Goal: Information Seeking & Learning: Learn about a topic

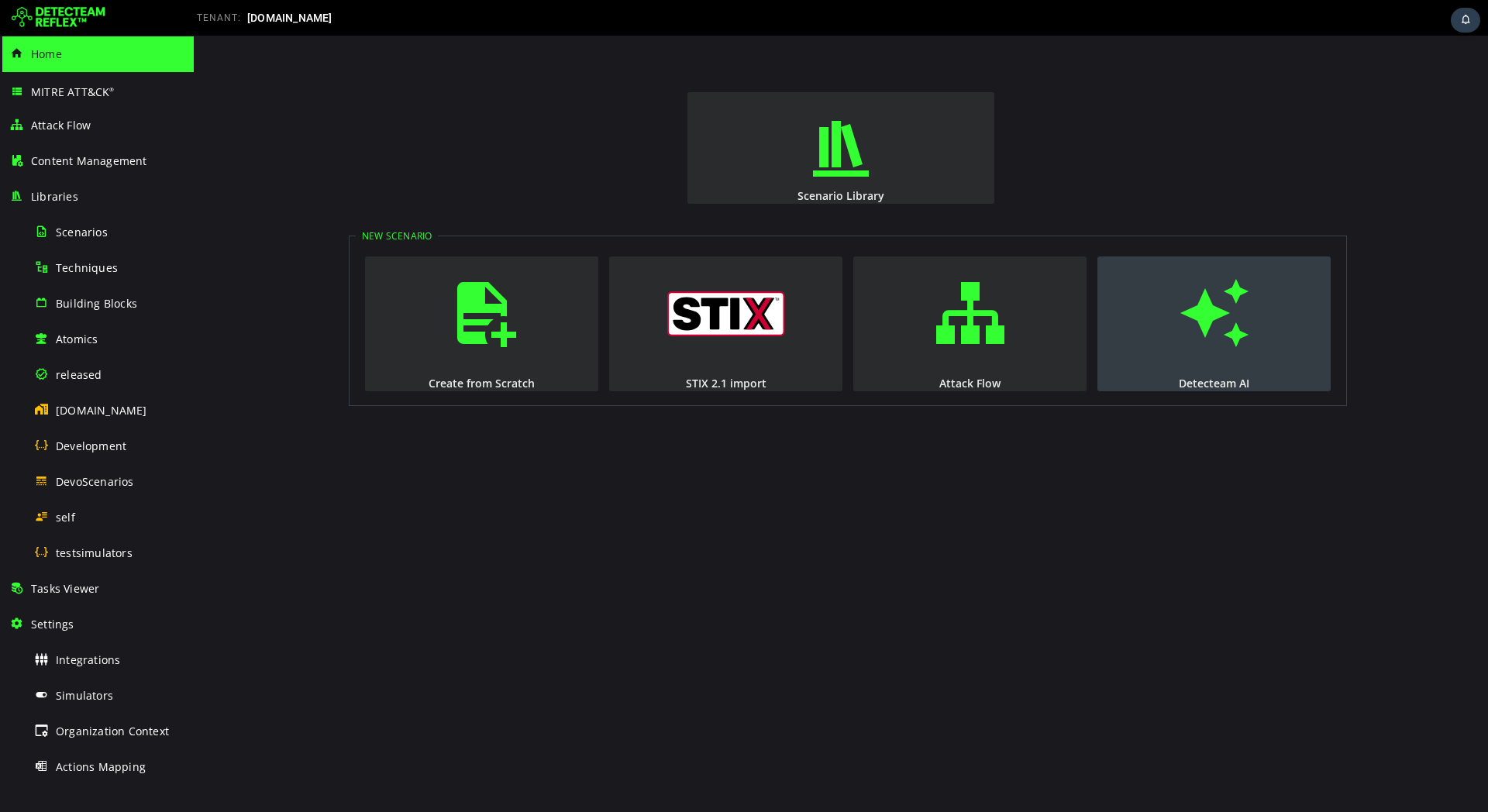
click at [1210, 341] on span "button" at bounding box center [1214, 313] width 16 height 105
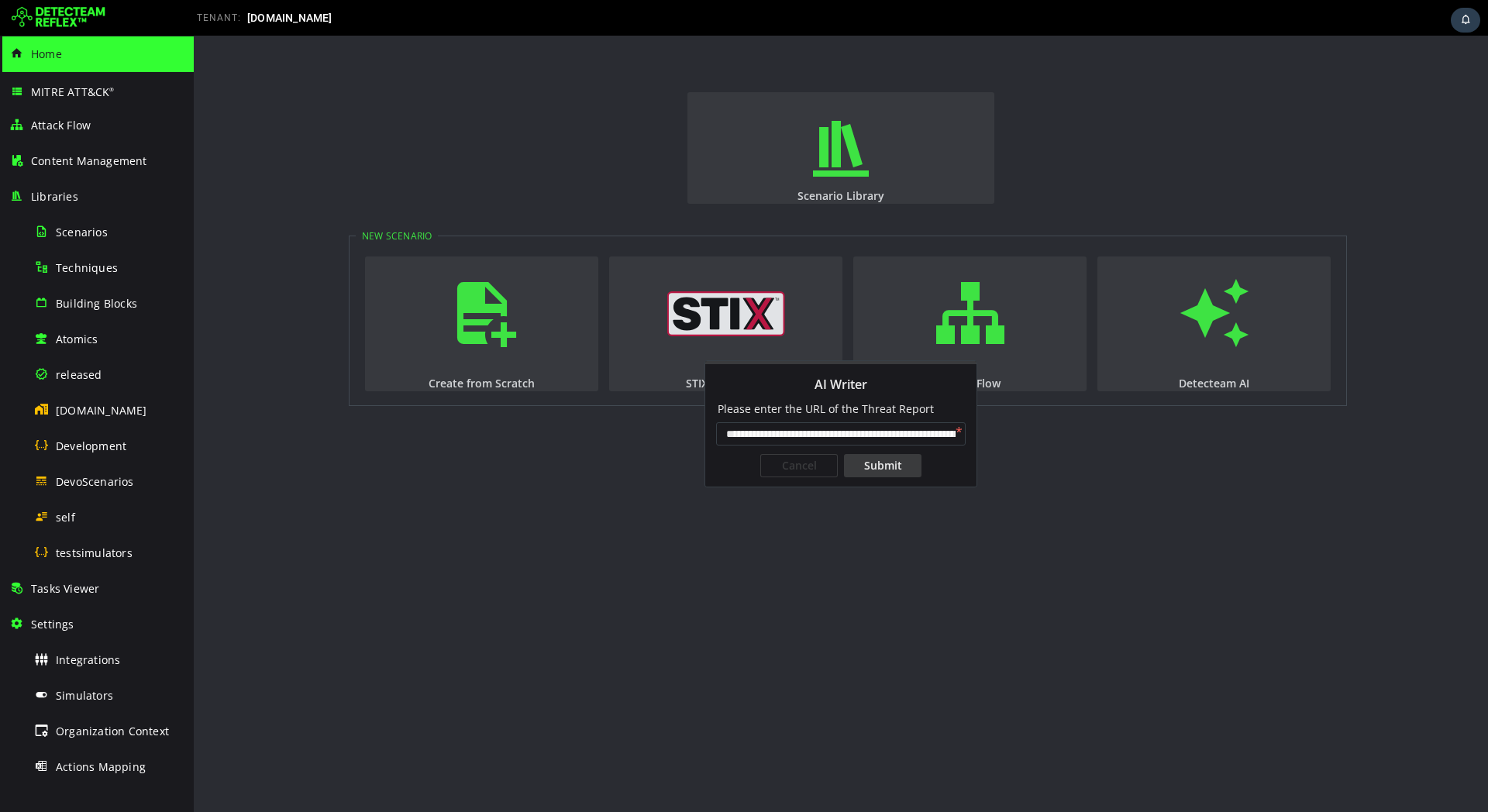
scroll to position [0, 325]
type input "**********"
click at [896, 464] on div "Submit" at bounding box center [883, 466] width 77 height 24
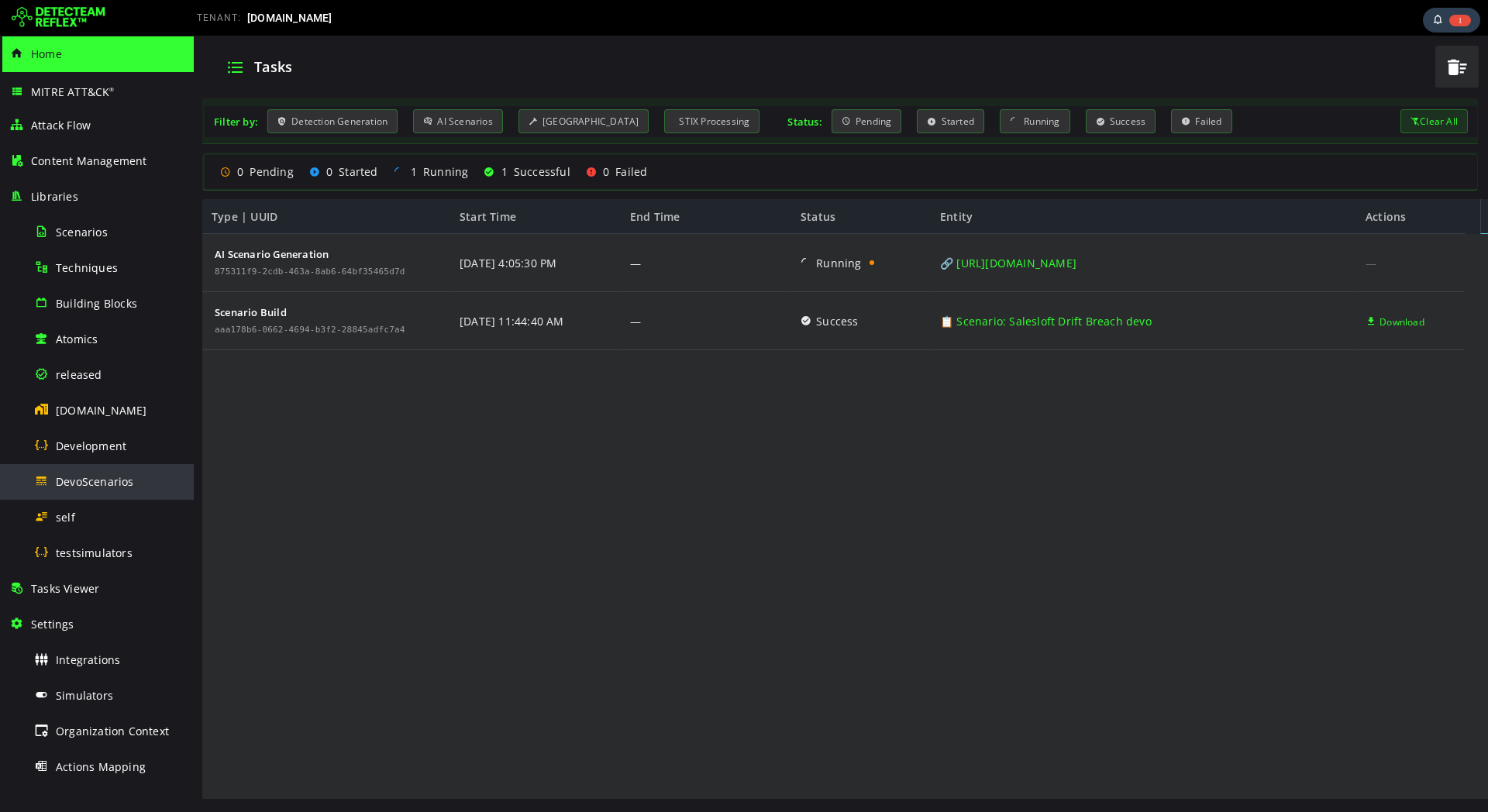
click at [118, 482] on span "DevoScenarios" at bounding box center [95, 482] width 78 height 15
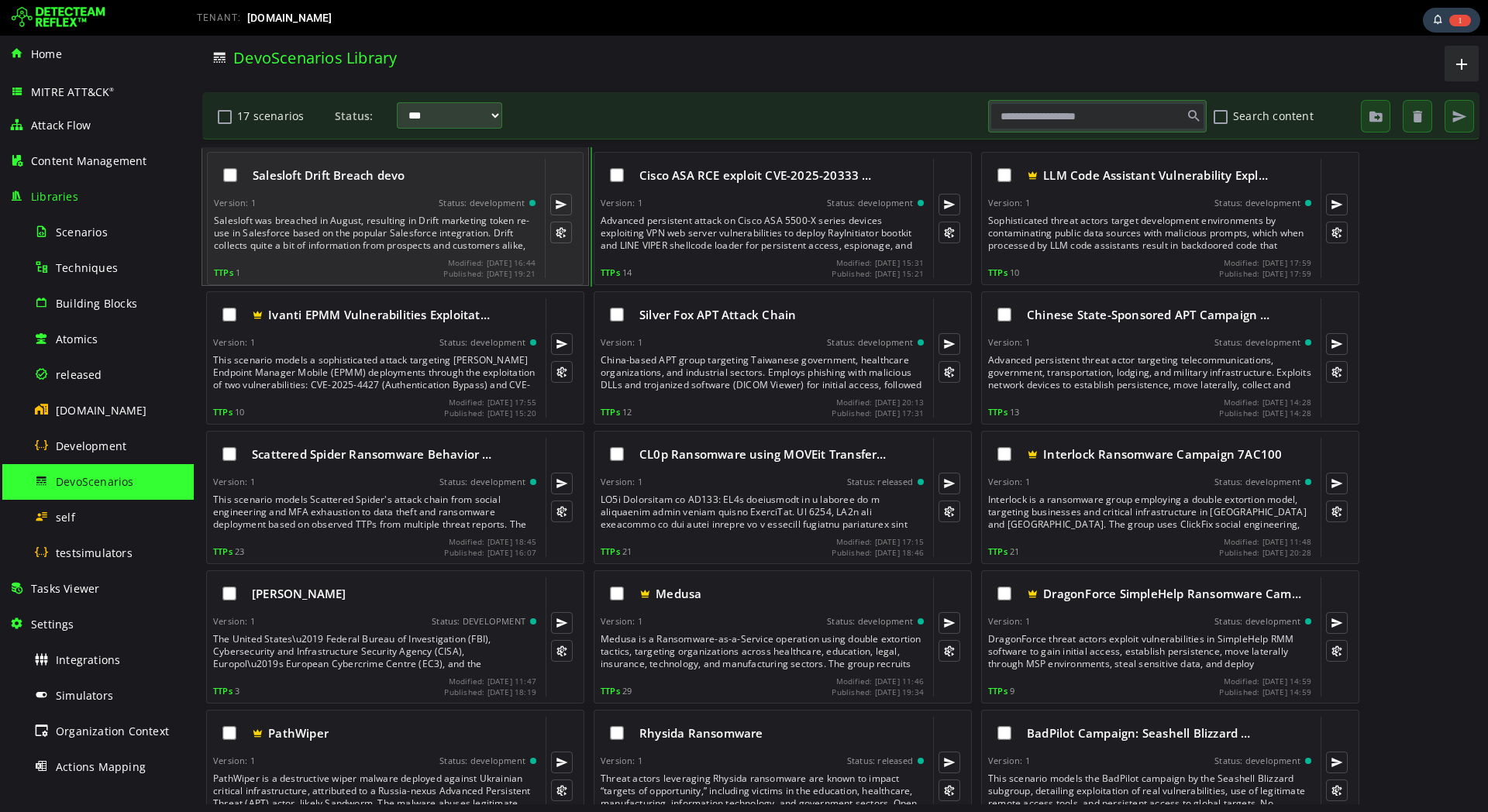
click at [297, 202] on div "Version: 1 Status: development" at bounding box center [375, 203] width 322 height 11
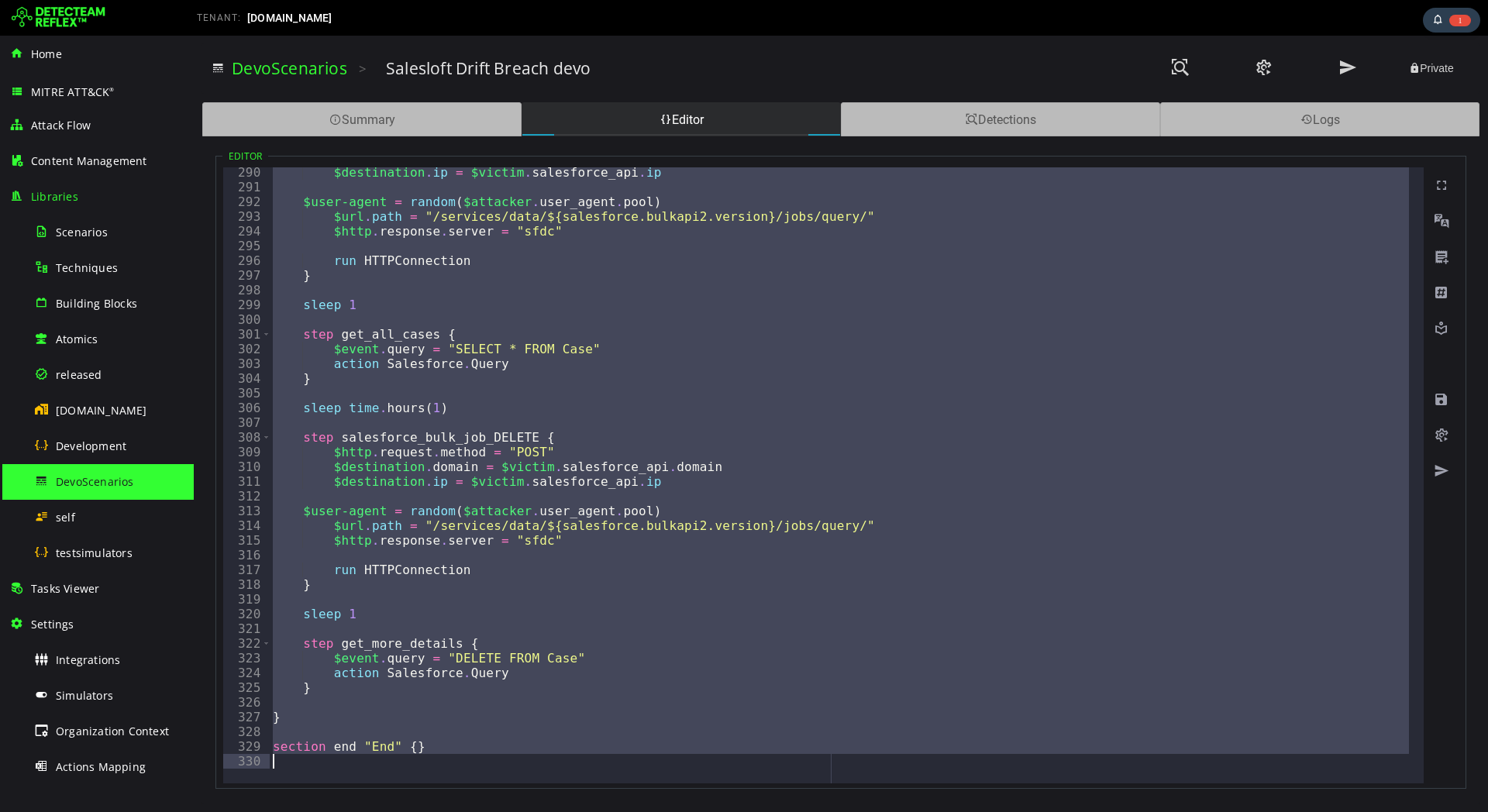
scroll to position [4258, 0]
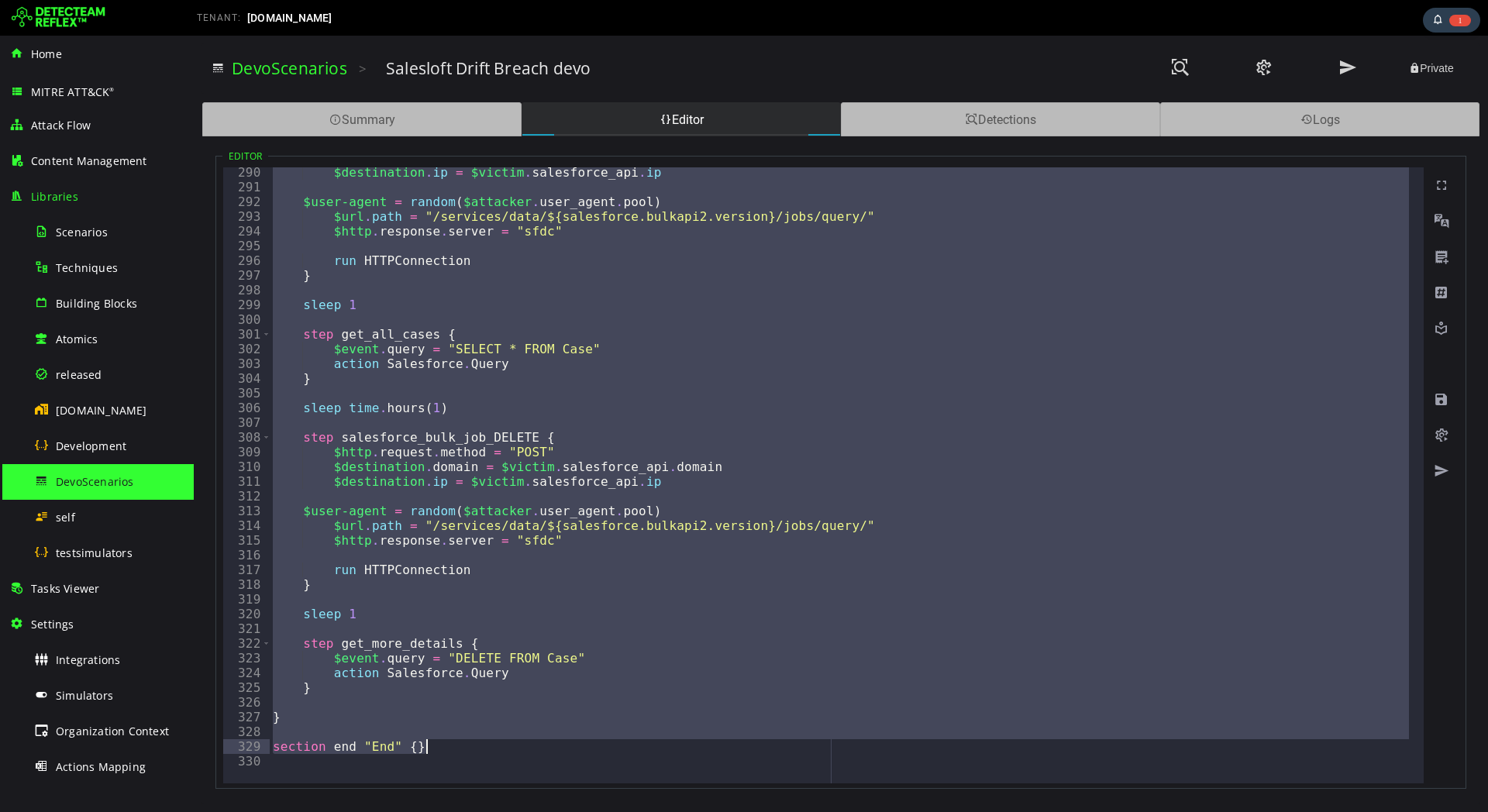
drag, startPoint x: 264, startPoint y: 172, endPoint x: 653, endPoint y: 737, distance: 686.0
type textarea "*"
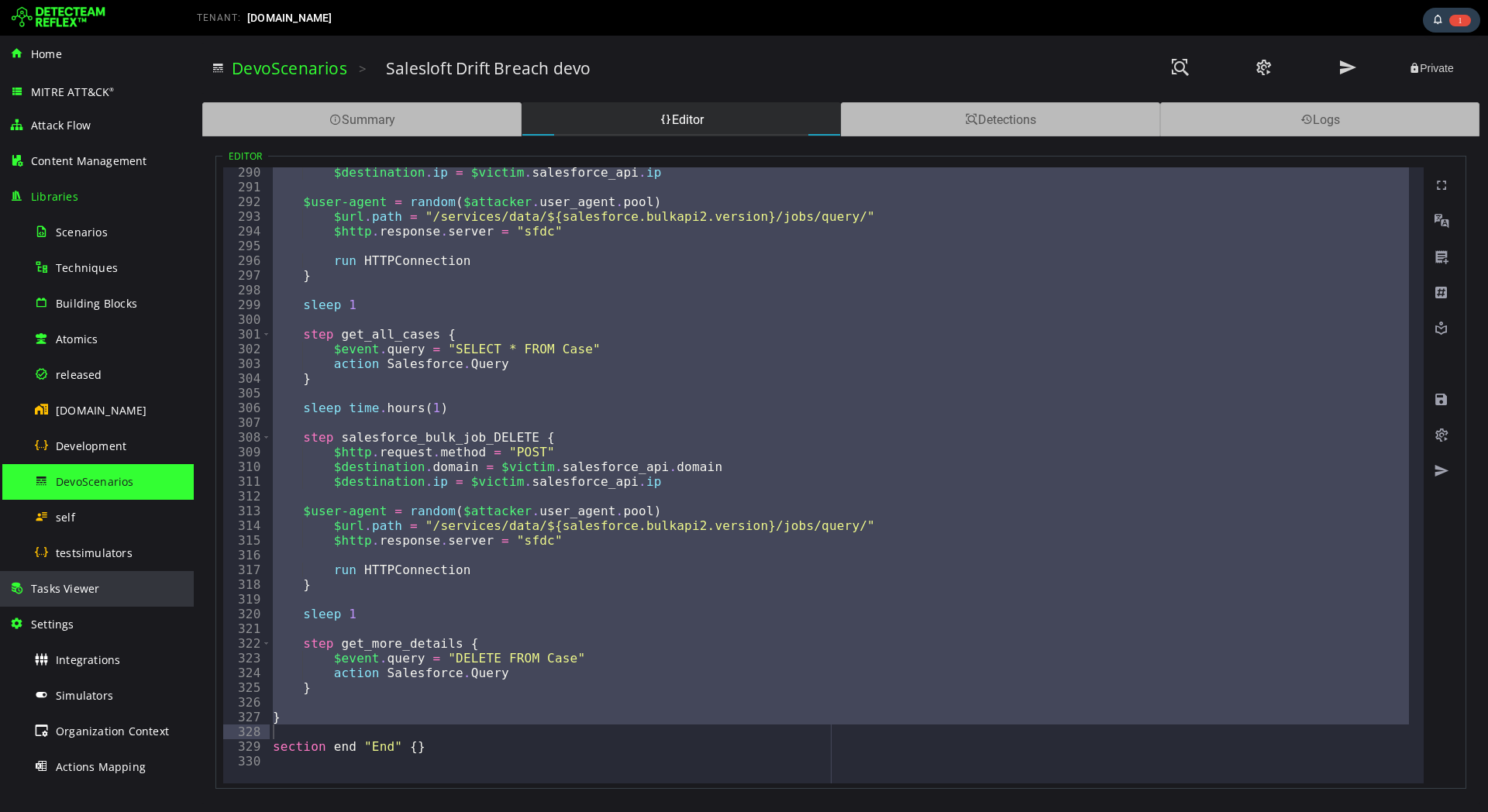
click at [69, 578] on div "Tasks Viewer" at bounding box center [96, 588] width 176 height 35
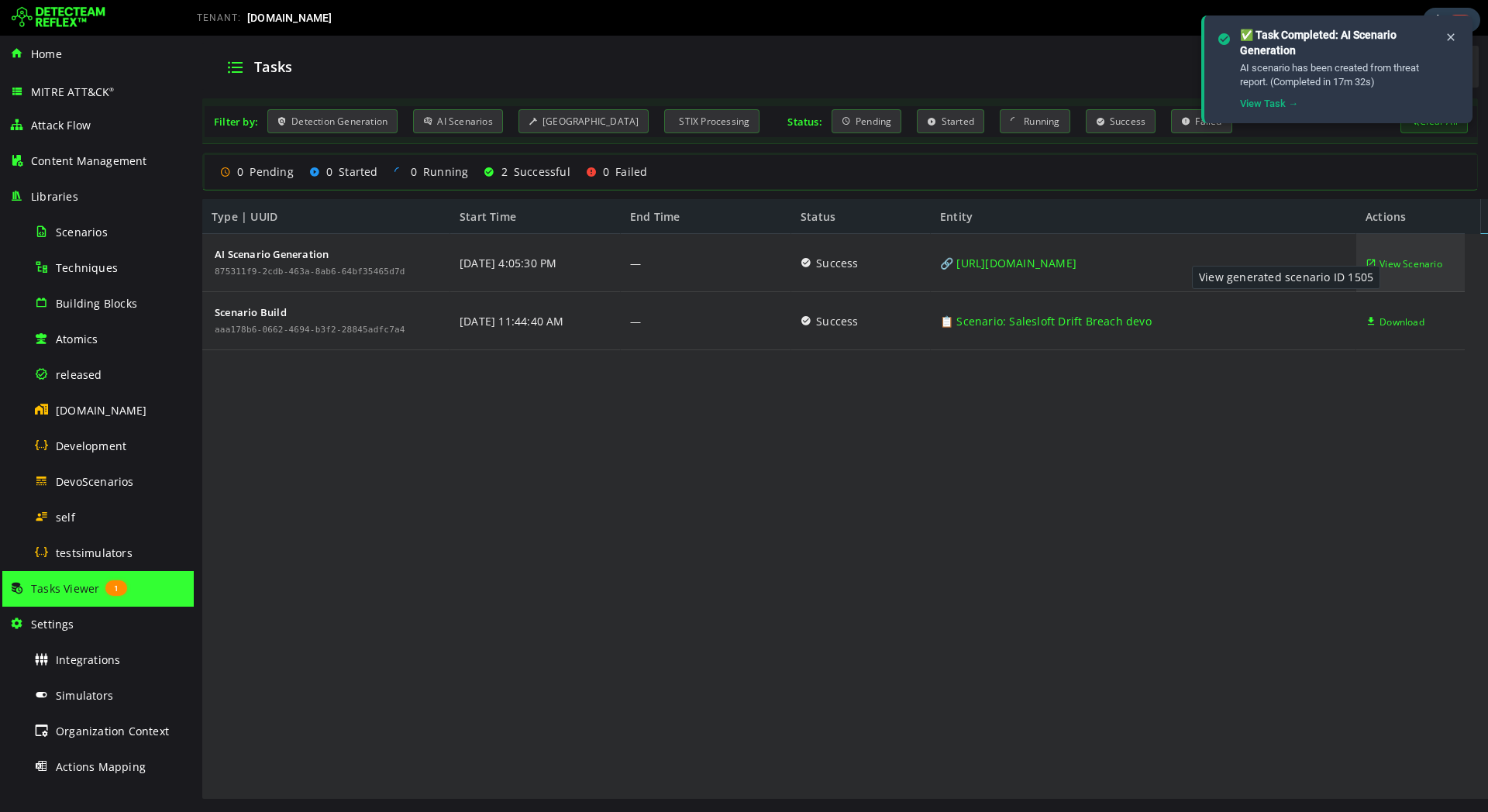
click at [1392, 265] on span "View Scenario" at bounding box center [1411, 263] width 63 height 58
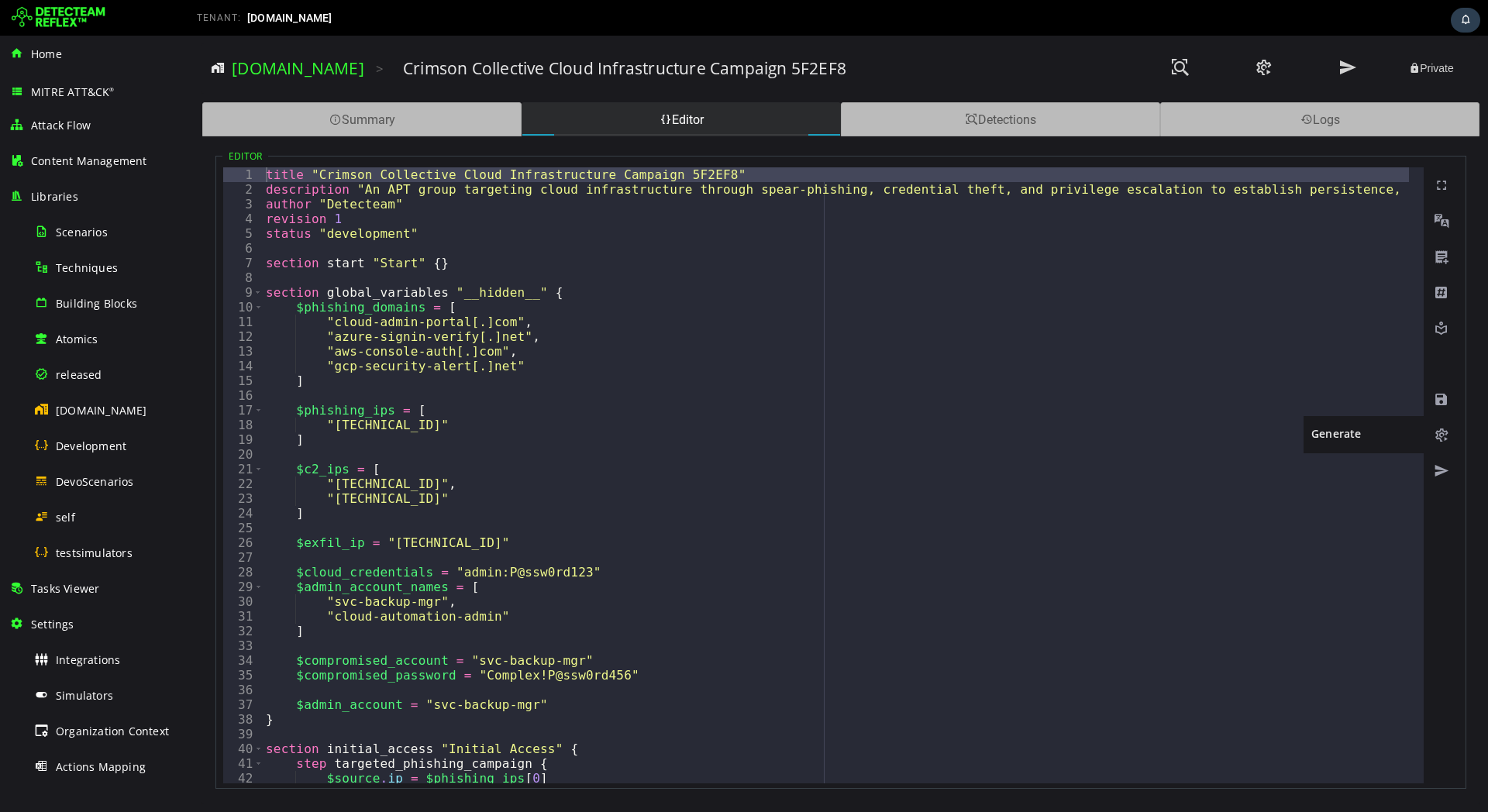
click at [1441, 442] on span at bounding box center [1442, 435] width 16 height 16
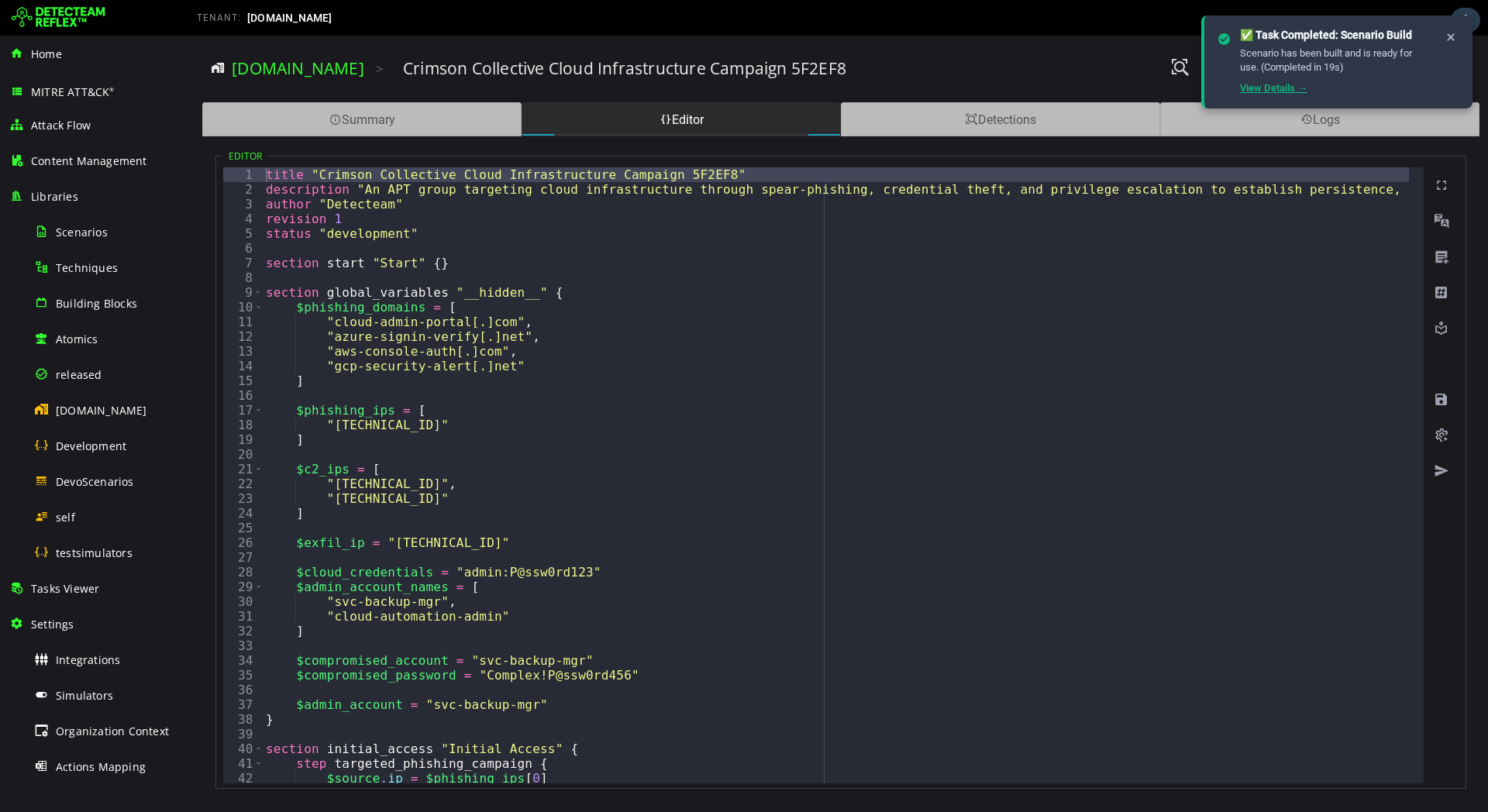
click at [1256, 91] on link "View Details →" at bounding box center [1273, 88] width 68 height 12
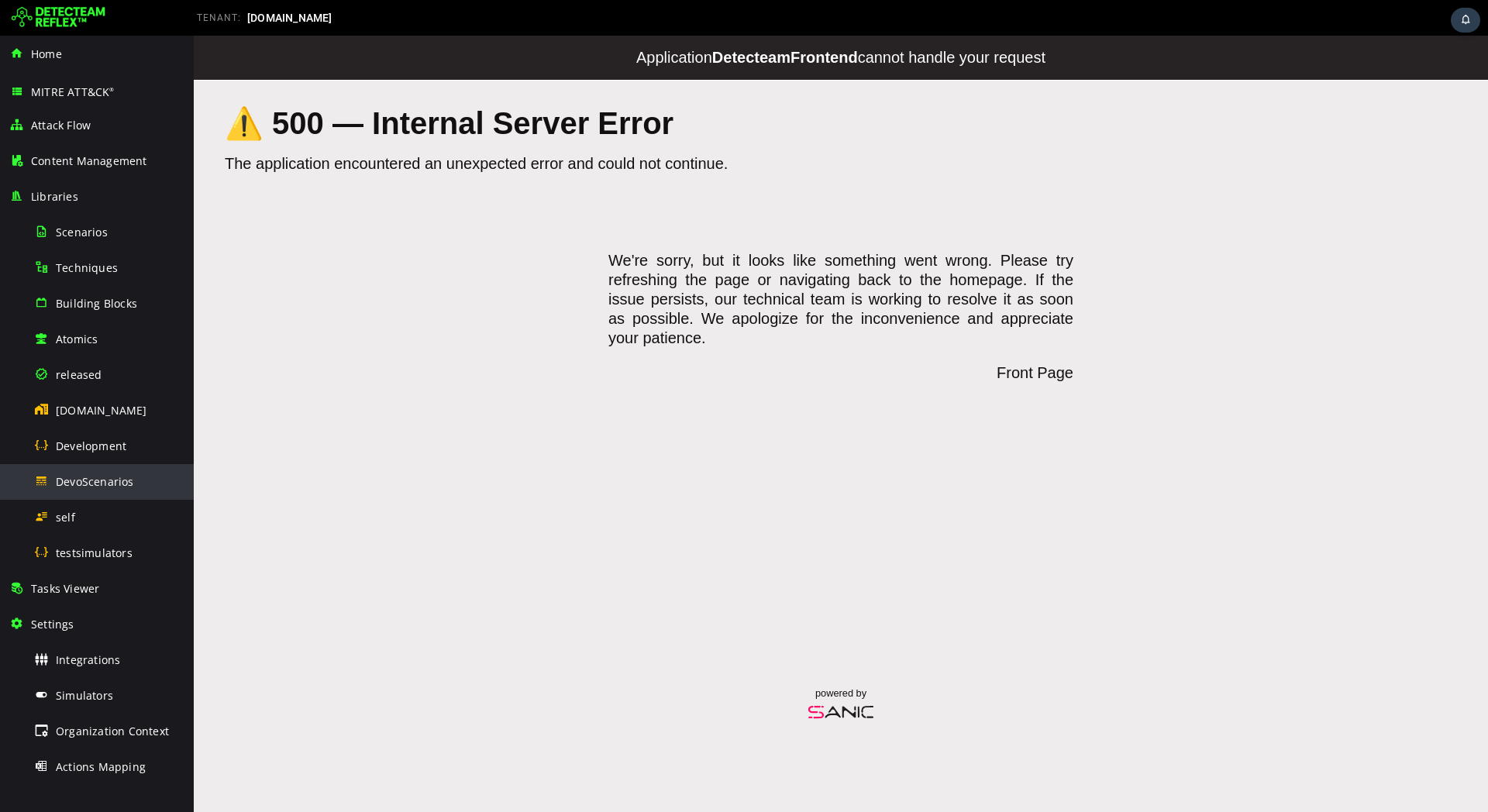
click at [91, 476] on span "DevoScenarios" at bounding box center [95, 482] width 78 height 15
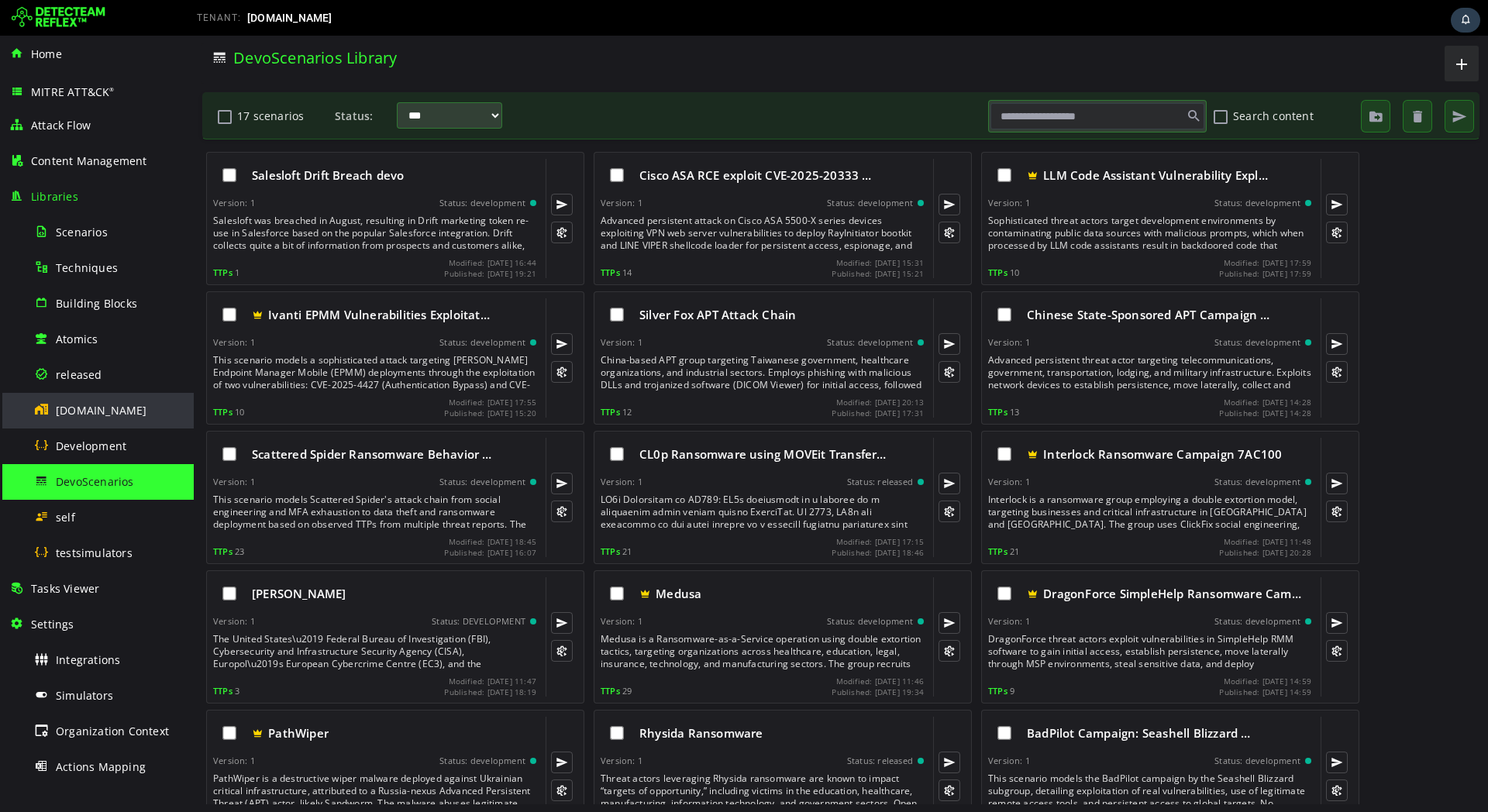
click at [120, 418] on div "[DOMAIN_NAME]" at bounding box center [109, 411] width 150 height 35
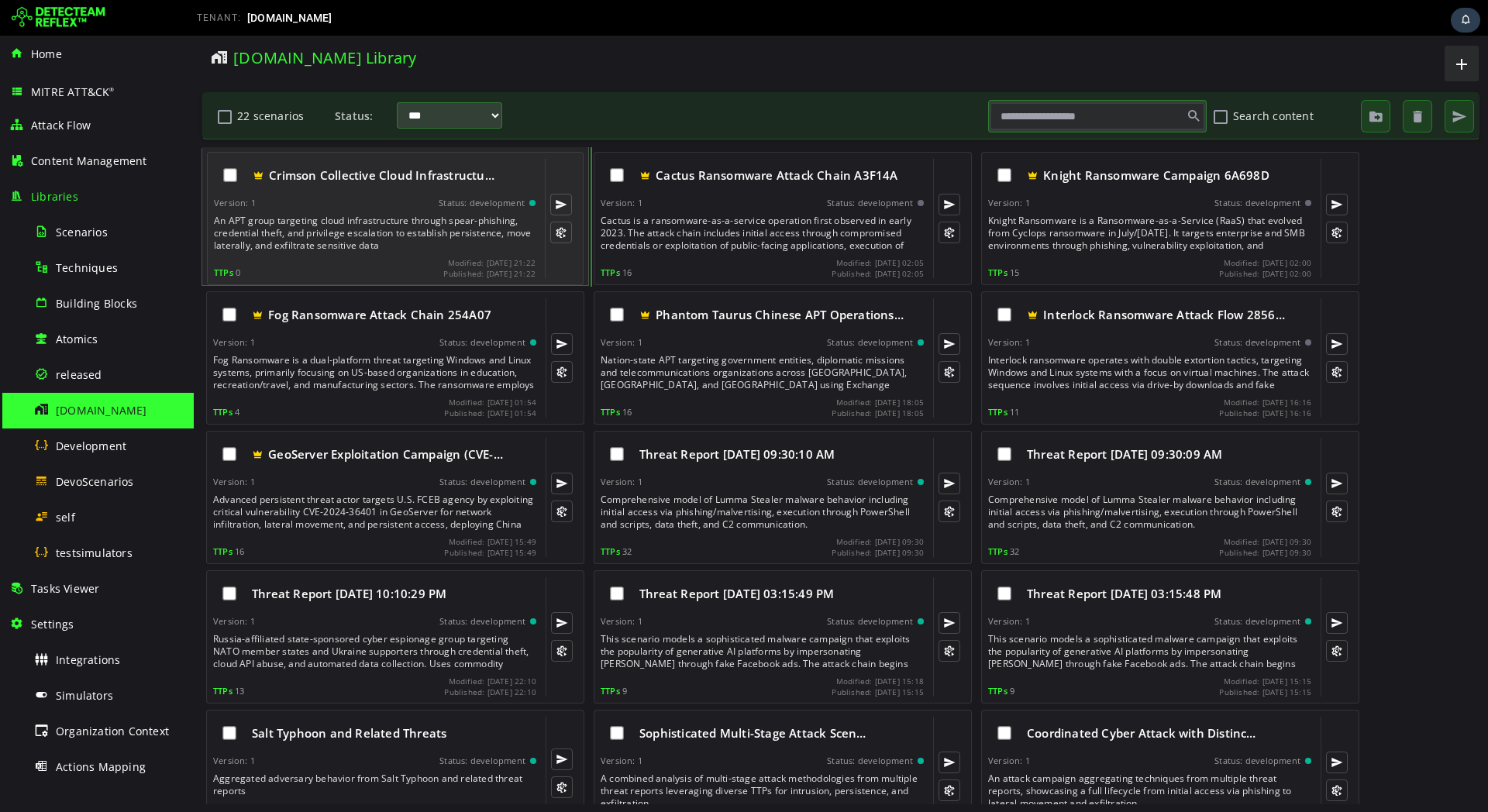
click at [446, 227] on div "An APT group targeting cloud infrastructure through spear-phishing, credential …" at bounding box center [376, 233] width 325 height 37
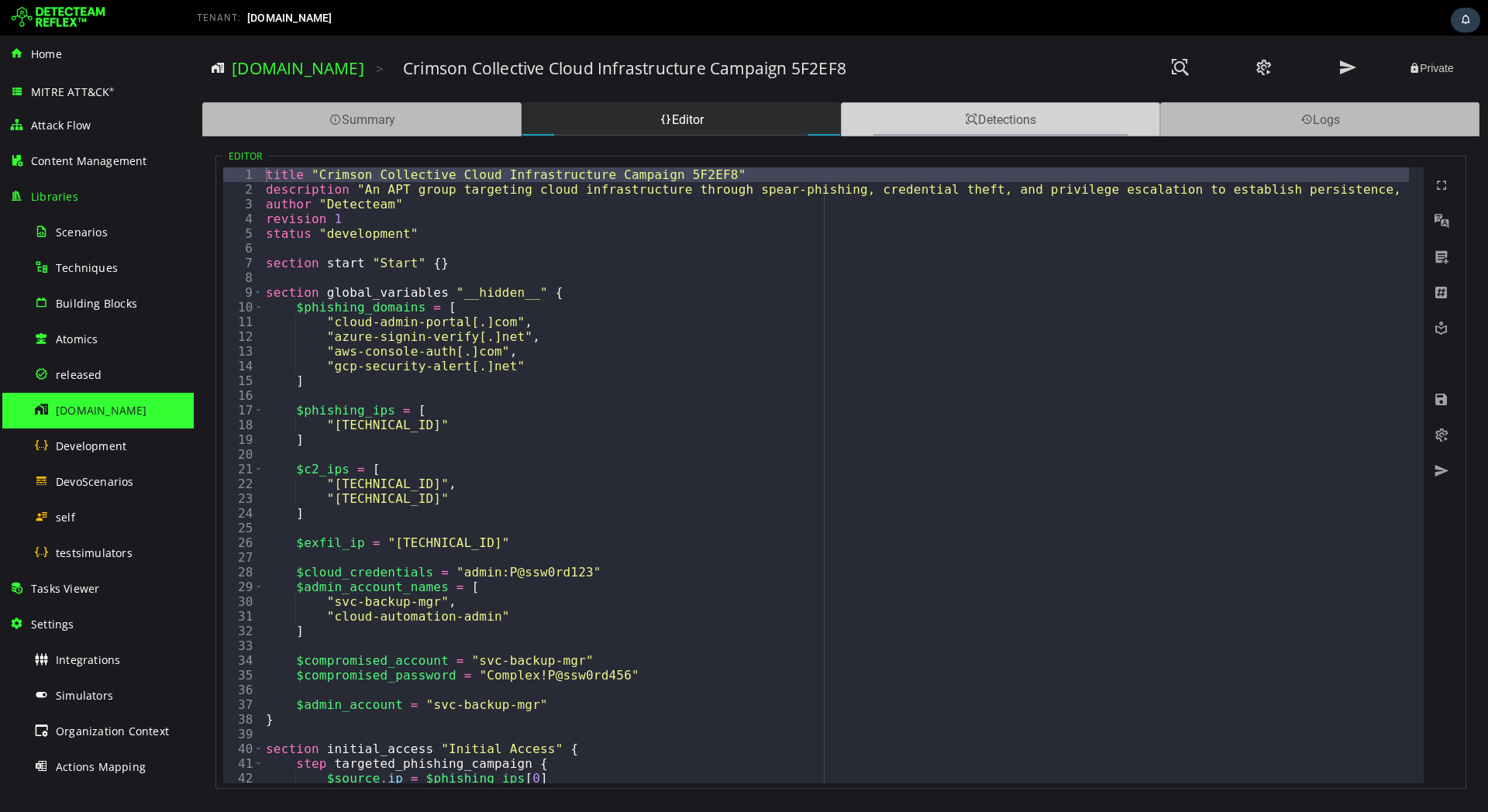
click at [966, 129] on div "Detections" at bounding box center [1001, 119] width 320 height 34
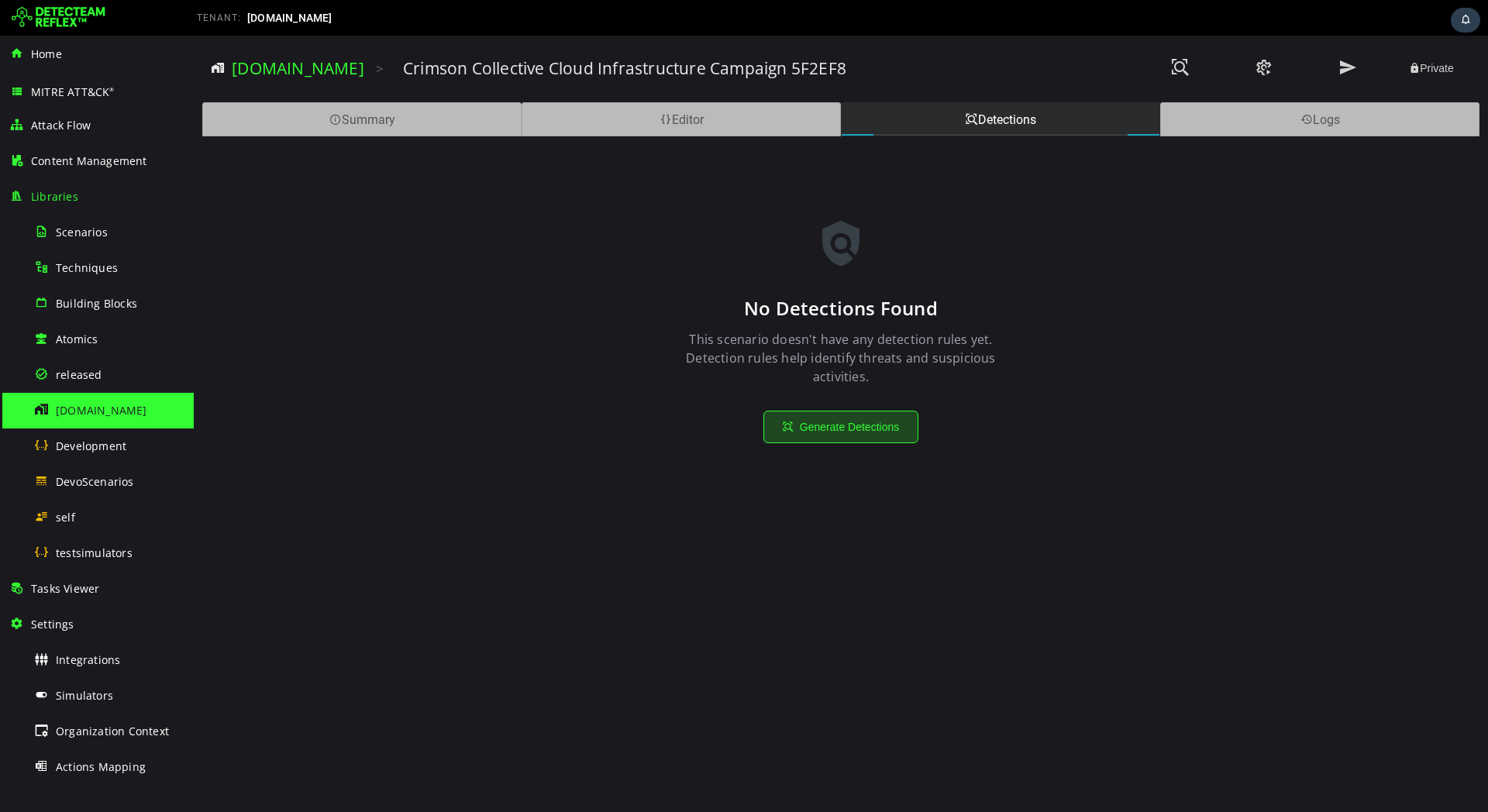
click at [873, 429] on button "Generate Detections" at bounding box center [841, 427] width 155 height 32
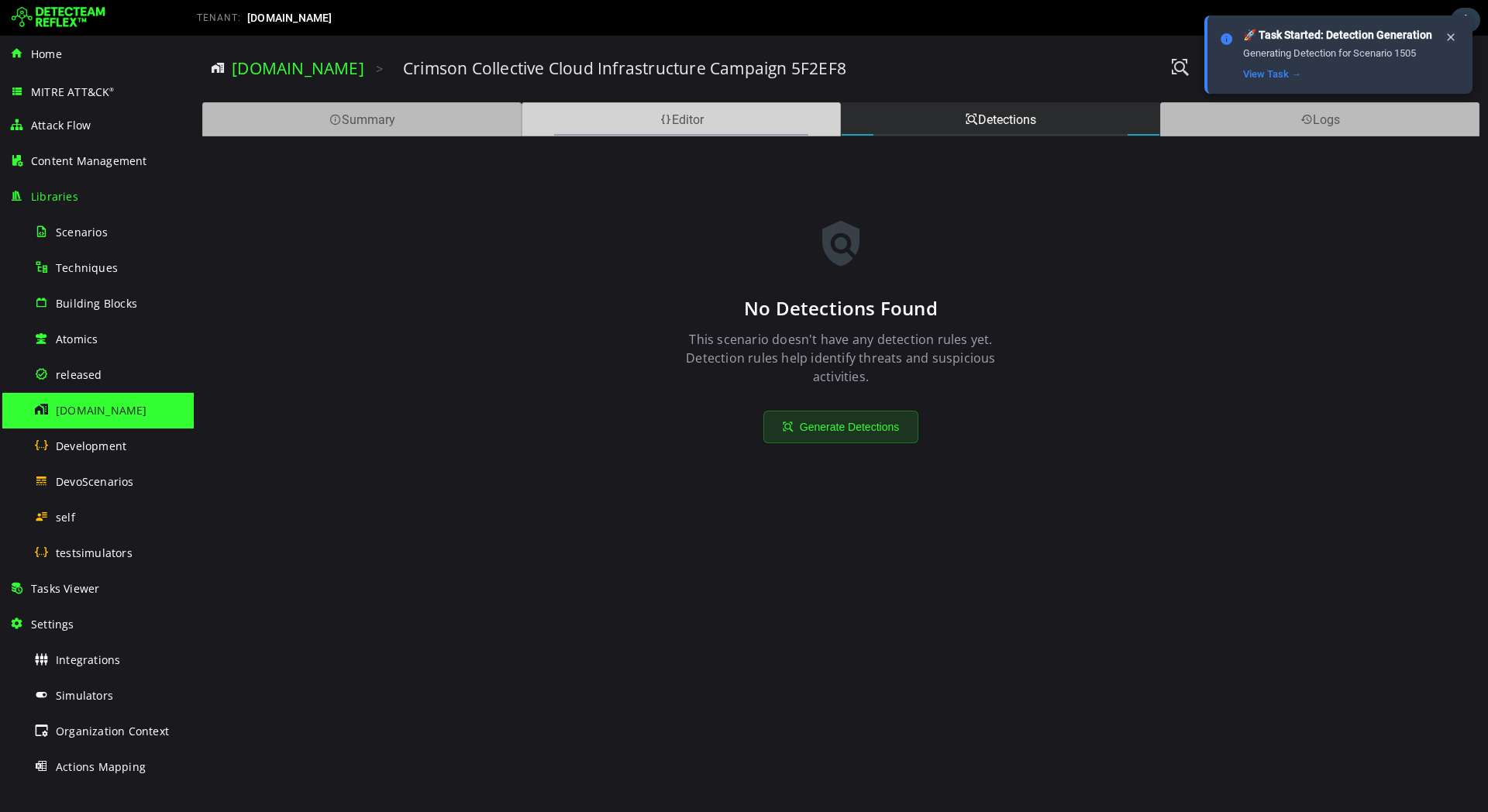
click at [637, 131] on div "Editor" at bounding box center [682, 119] width 320 height 34
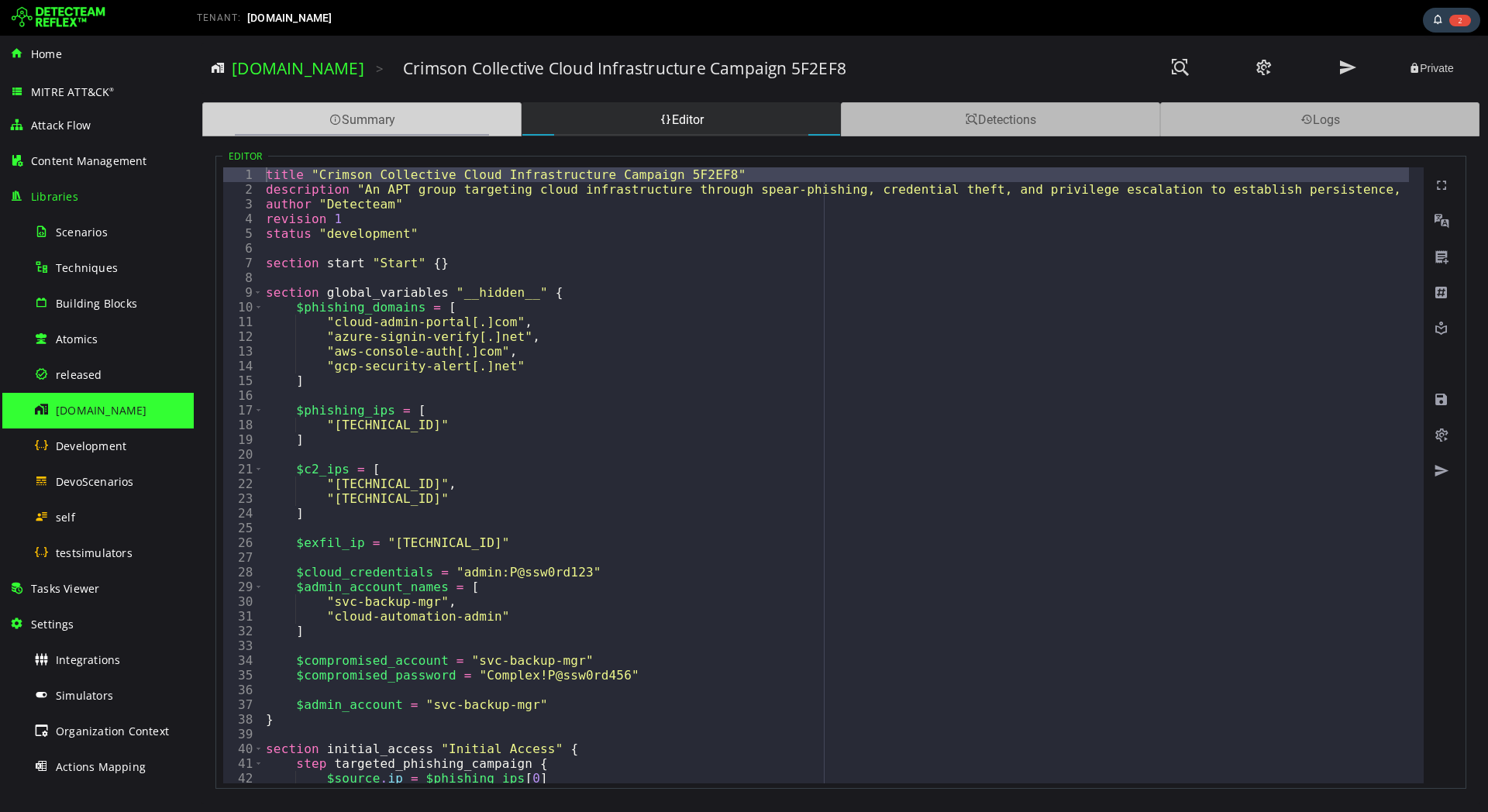
click at [389, 117] on div "Summary" at bounding box center [362, 119] width 320 height 34
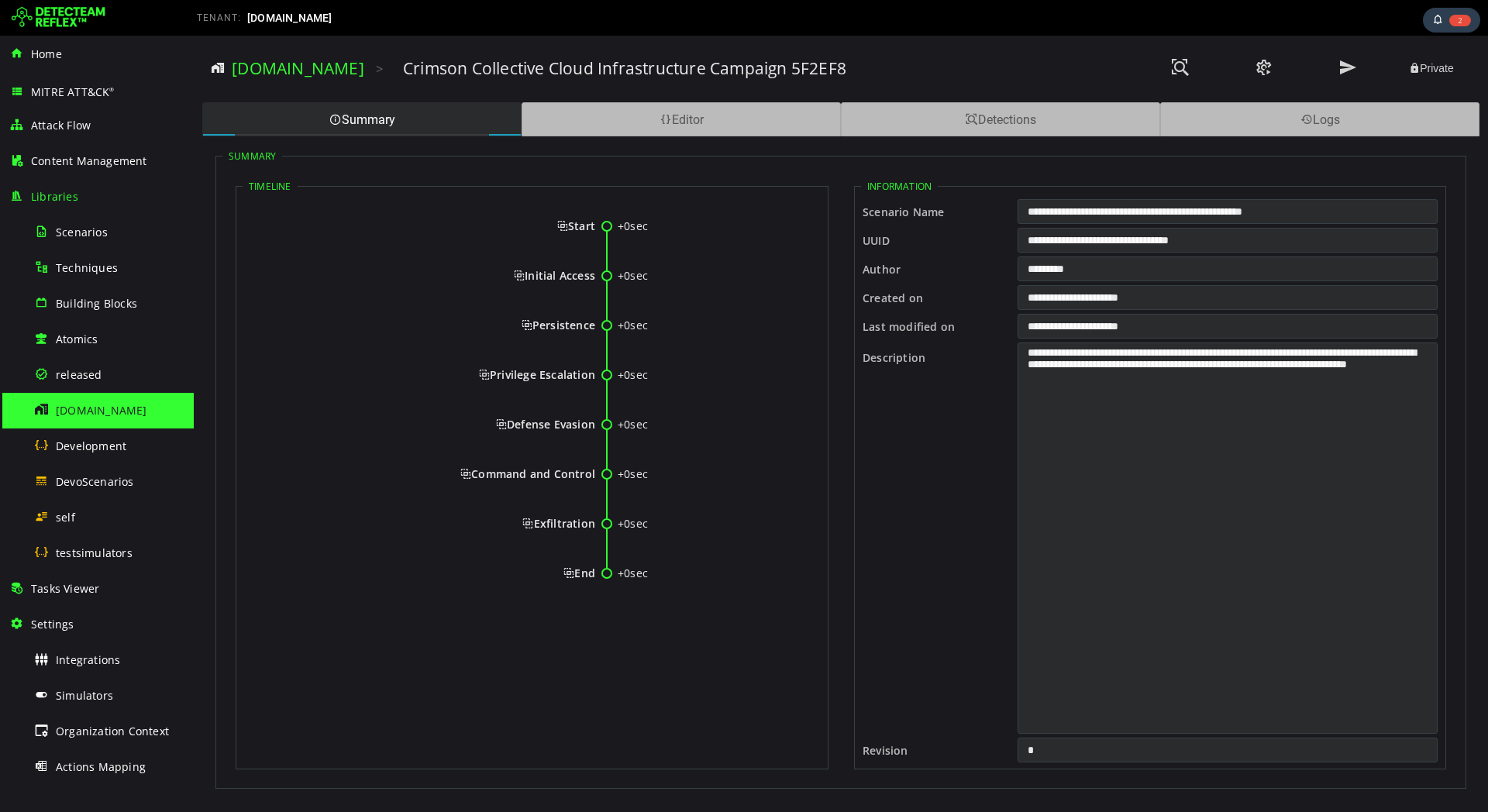
click at [587, 230] on span "Start" at bounding box center [576, 226] width 38 height 15
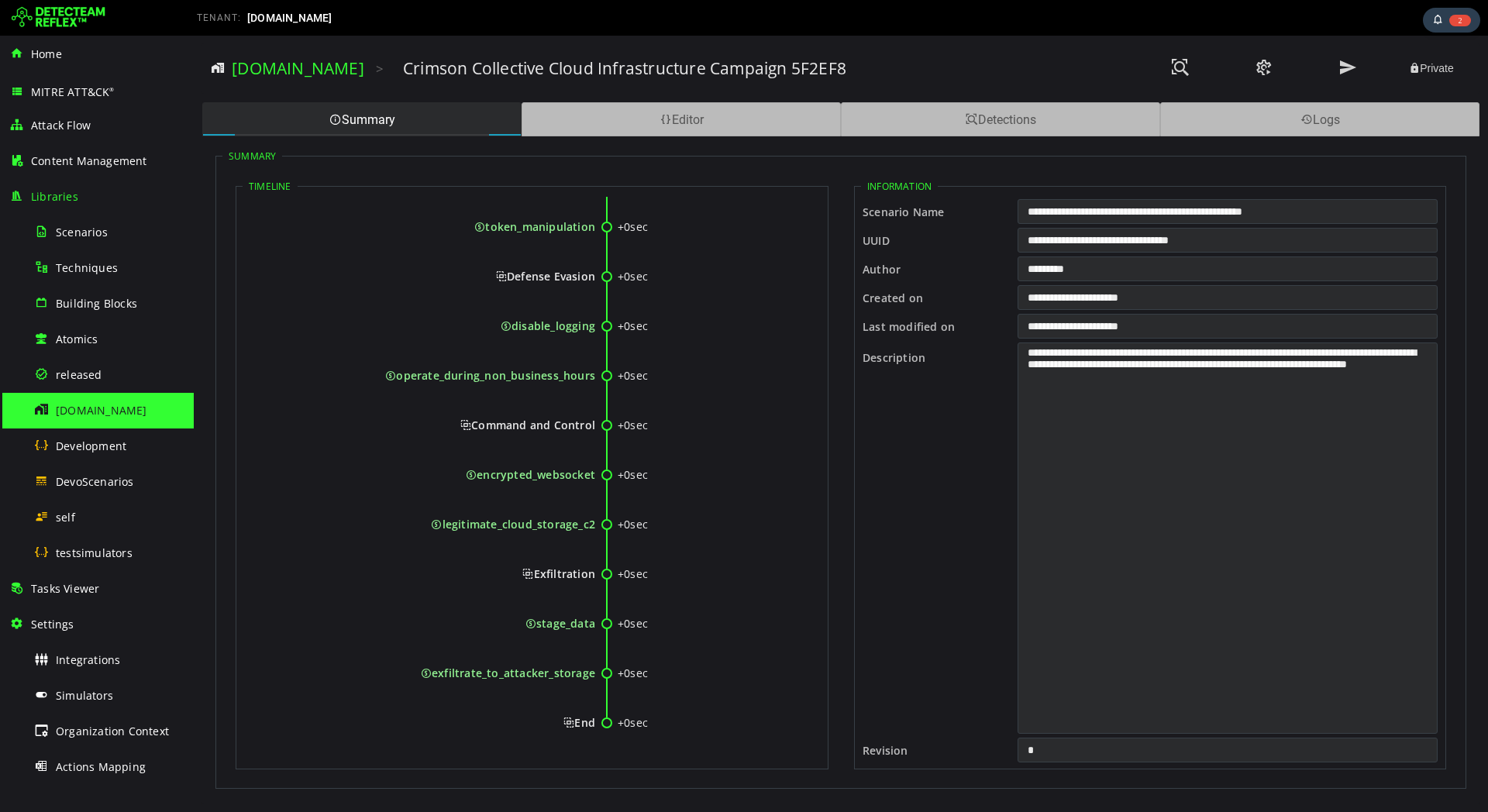
scroll to position [497, 0]
click at [700, 120] on div "Editor" at bounding box center [682, 119] width 320 height 34
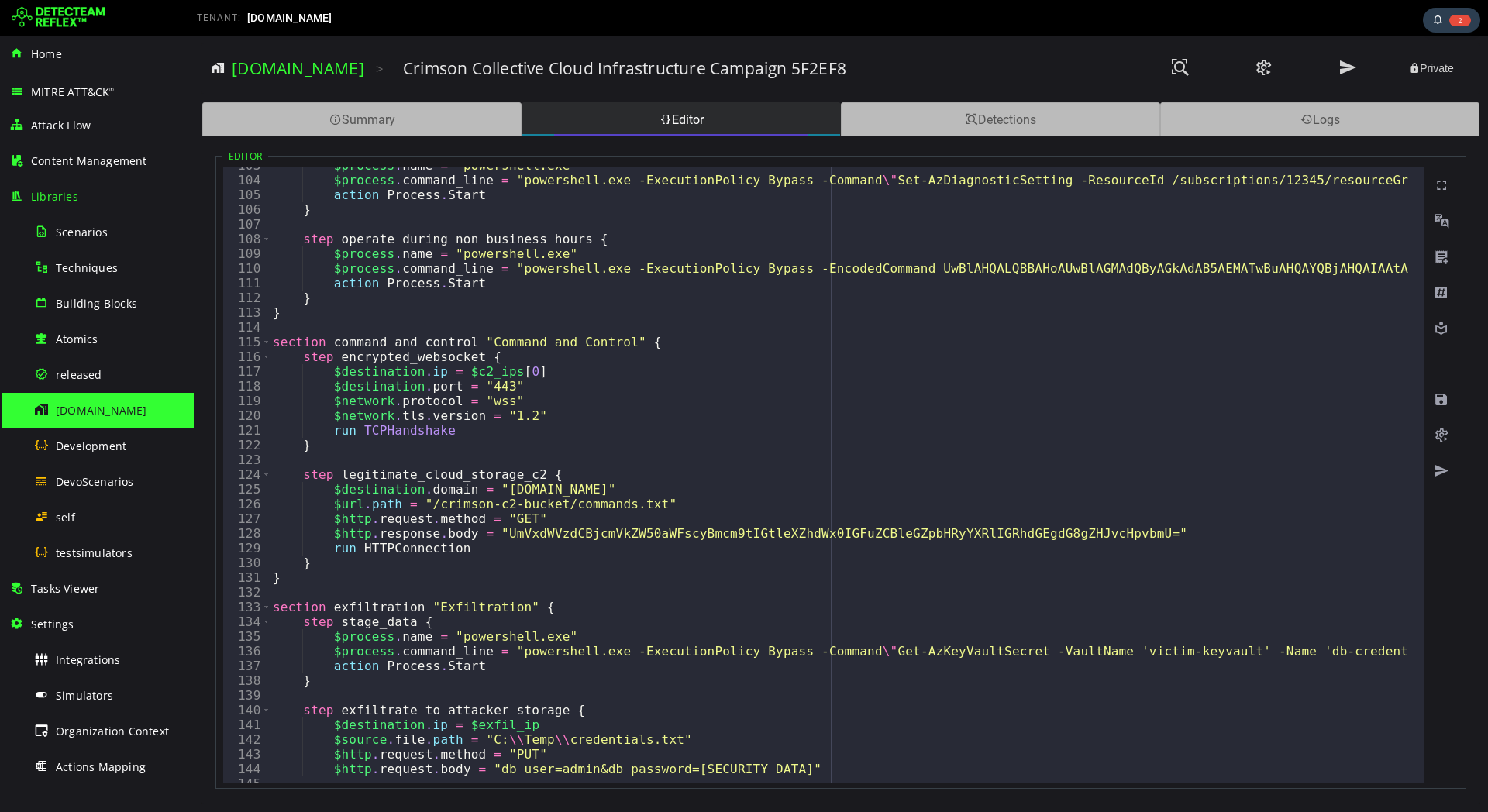
scroll to position [1607, 0]
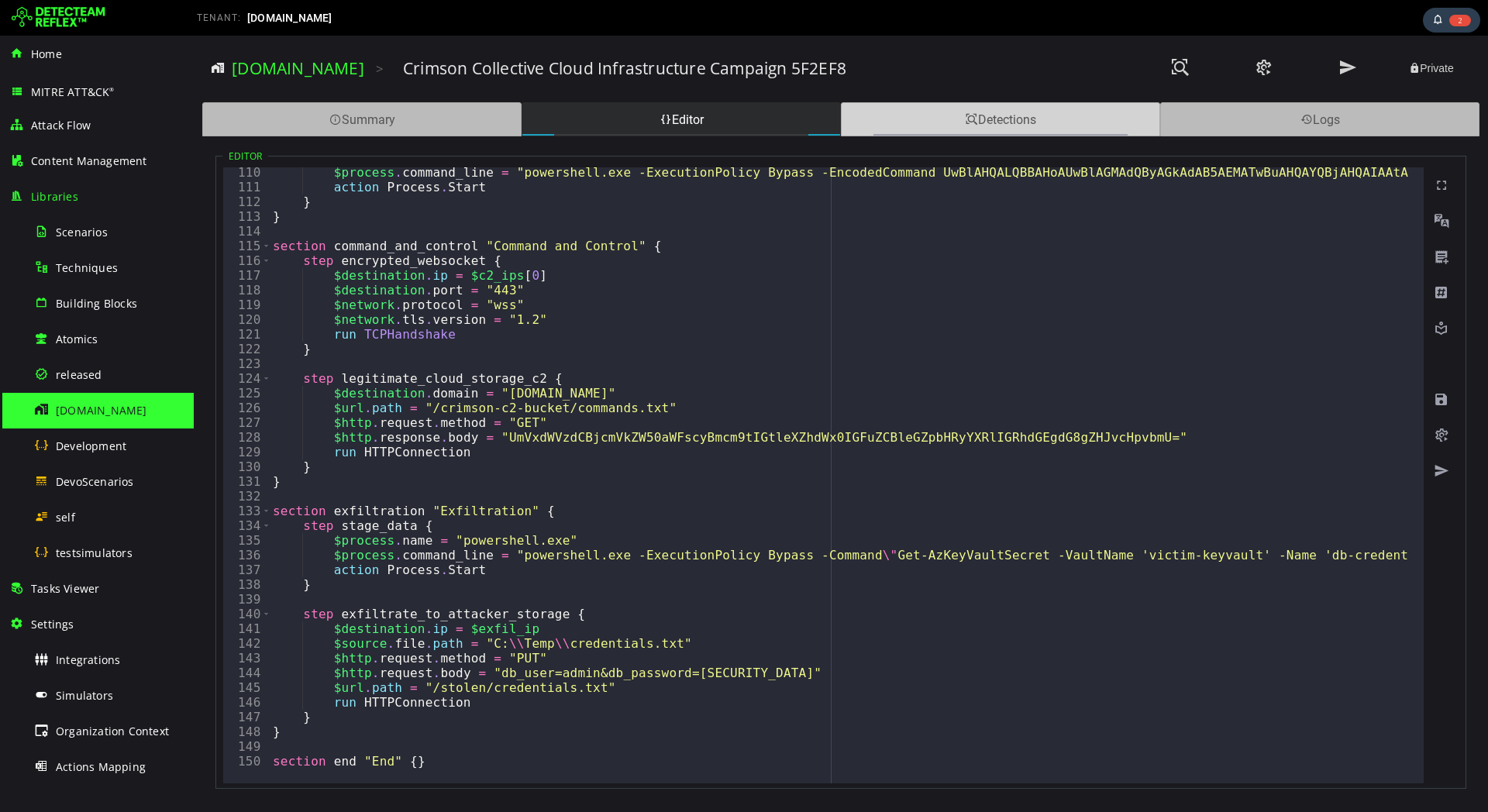
click at [1013, 119] on div "Detections" at bounding box center [1001, 119] width 320 height 34
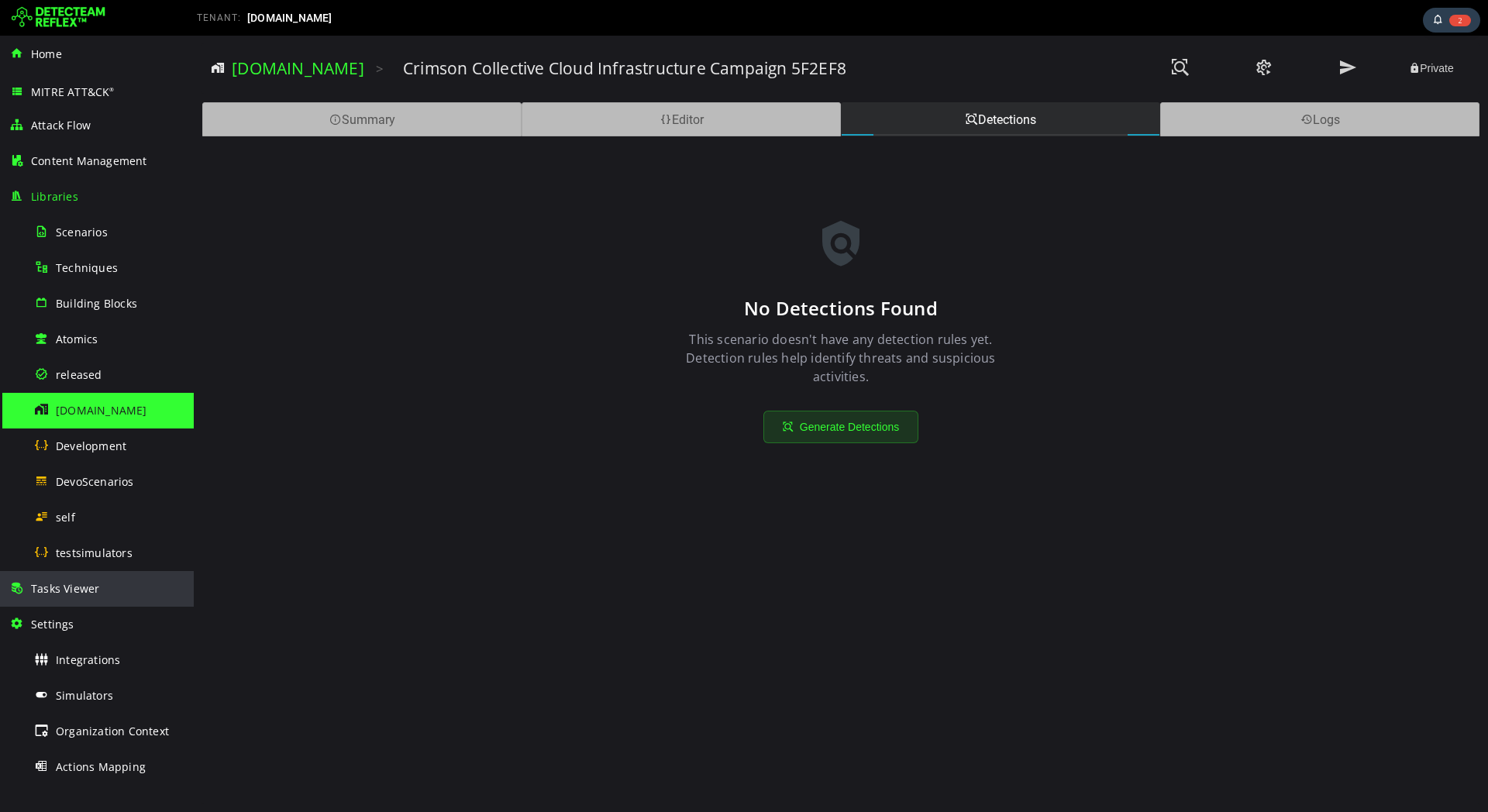
click at [91, 591] on span "Tasks Viewer" at bounding box center [66, 588] width 69 height 15
